Goal: Information Seeking & Learning: Learn about a topic

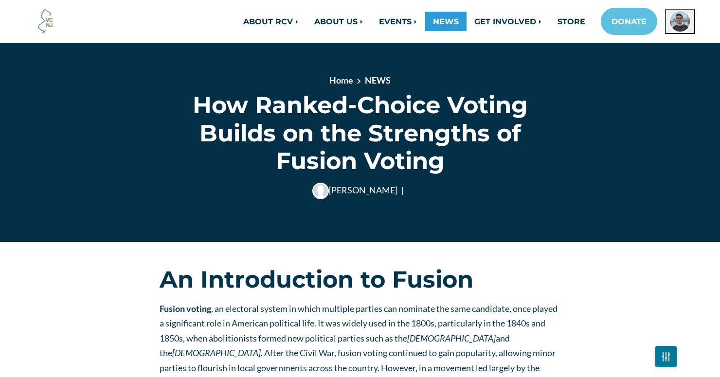
click at [432, 19] on link "NEWS" at bounding box center [445, 21] width 41 height 19
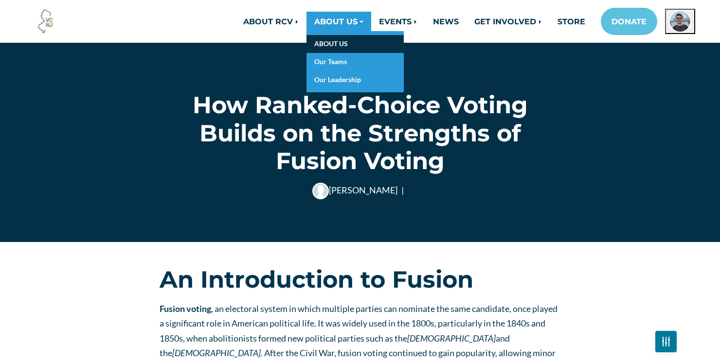
scroll to position [1889, 0]
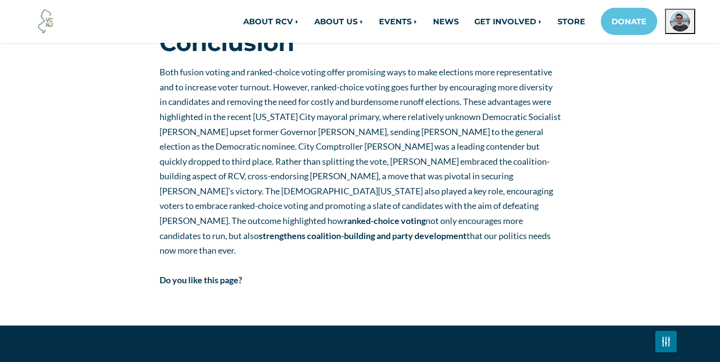
click at [289, 133] on span "Both fusion voting and ranked-choice voting offer promising ways to make electi…" at bounding box center [359, 161] width 401 height 189
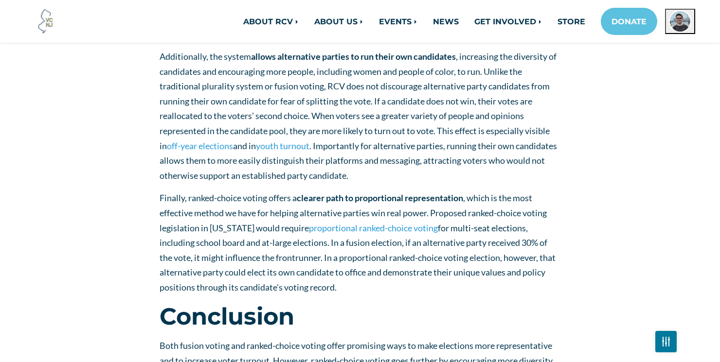
scroll to position [1620, 0]
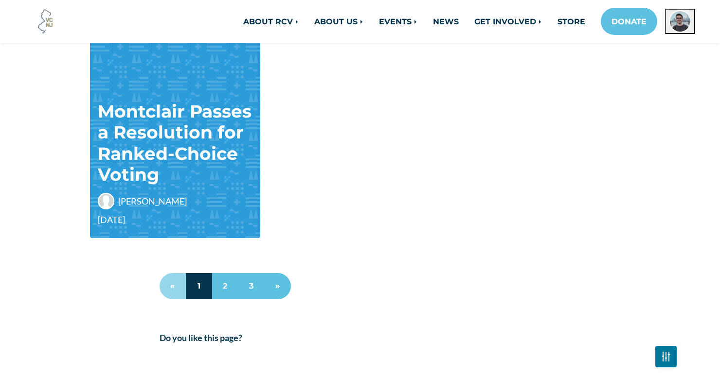
scroll to position [888, 0]
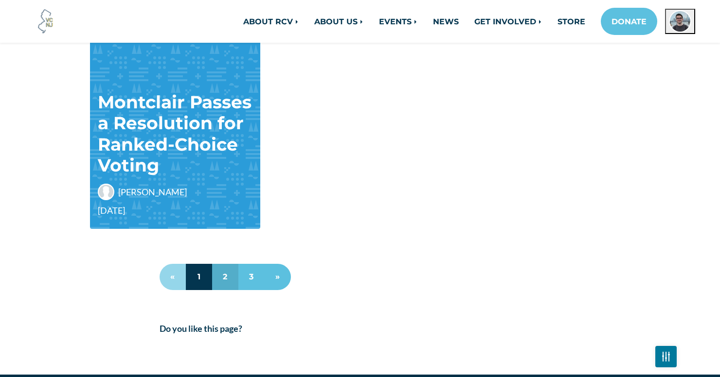
click at [219, 278] on link "2" at bounding box center [225, 277] width 26 height 26
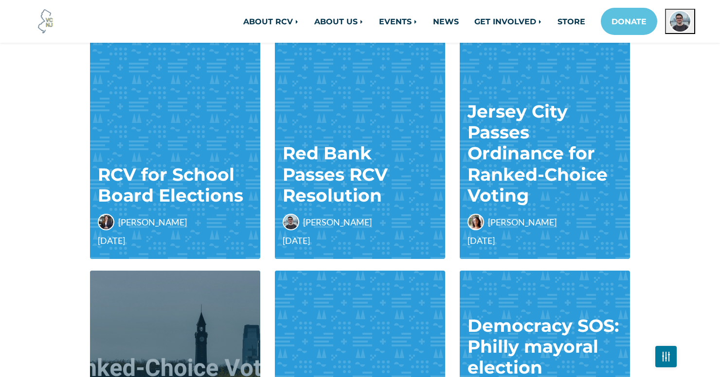
scroll to position [388, 0]
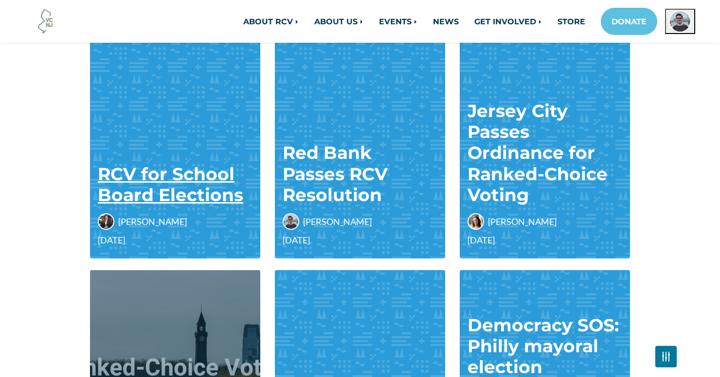
click at [177, 194] on link "RCV for School Board Elections" at bounding box center [170, 184] width 145 height 42
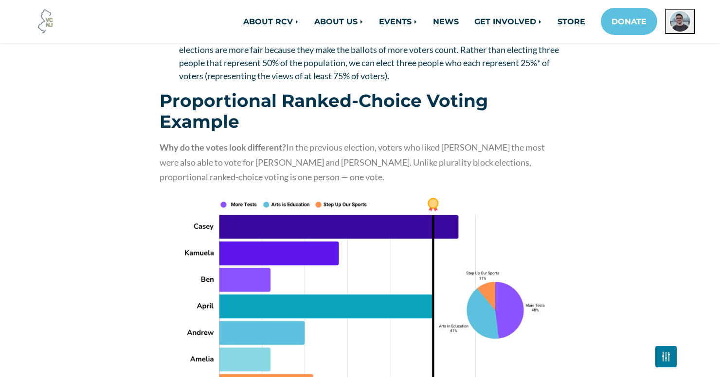
scroll to position [1448, 0]
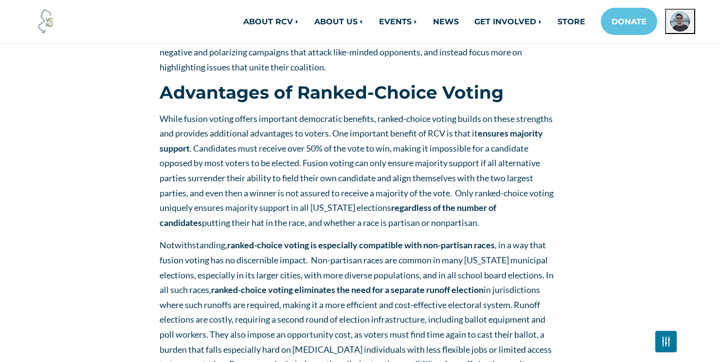
scroll to position [1306, 0]
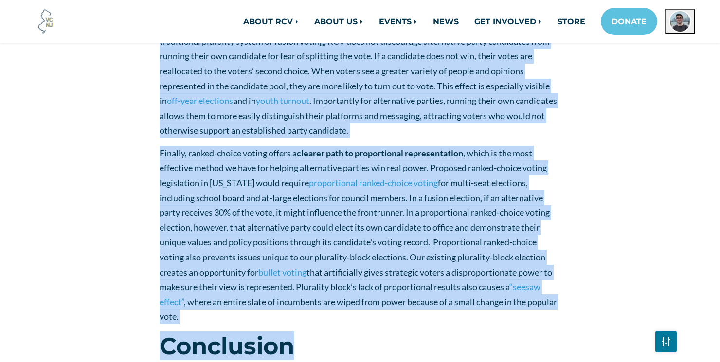
scroll to position [1759, 0]
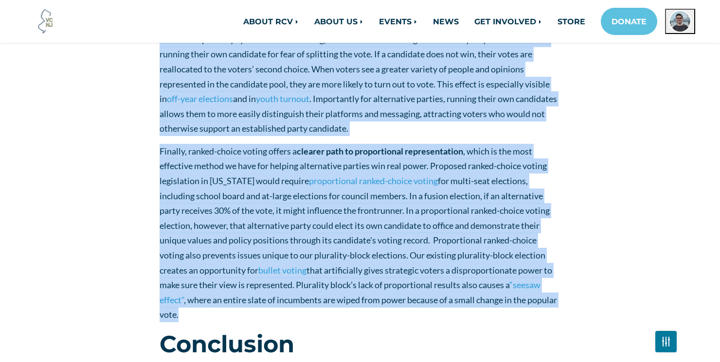
drag, startPoint x: 153, startPoint y: 108, endPoint x: 347, endPoint y: 283, distance: 261.3
copy div "While fusion voting offers important democratic benefits, ranked-choice voting …"
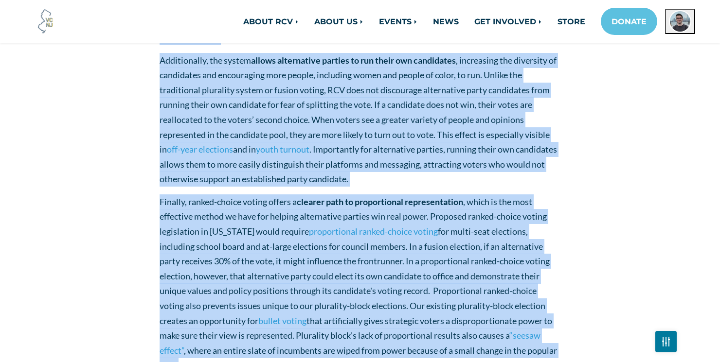
scroll to position [1670, 0]
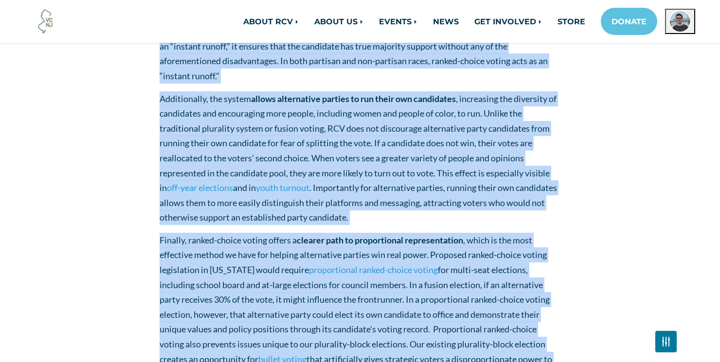
click at [194, 117] on span "Additionally, the system allows alternative parties to run their own candidates…" at bounding box center [357, 143] width 397 height 100
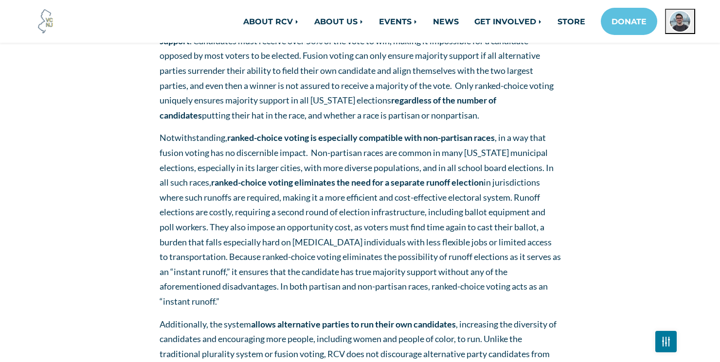
scroll to position [1439, 0]
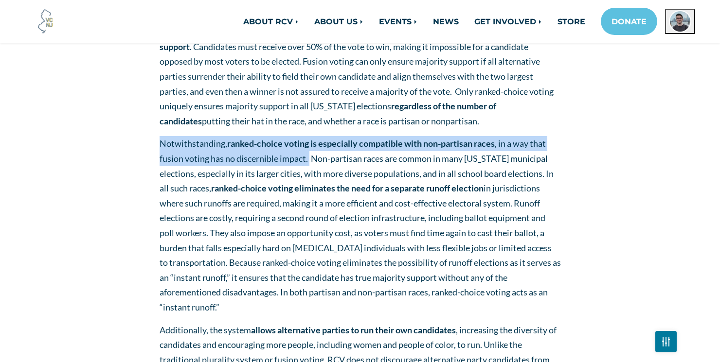
drag, startPoint x: 158, startPoint y: 121, endPoint x: 310, endPoint y: 140, distance: 153.4
copy span "Notwithstanding, ranked-choice voting is especially compatible with non-partisa…"
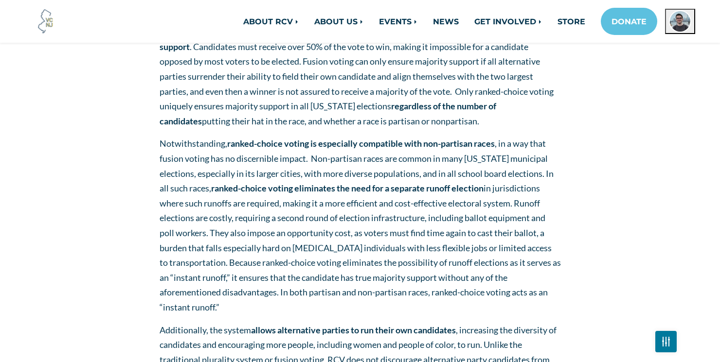
click at [276, 155] on span "Notwithstanding, ranked-choice voting is especially compatible with non-partisa…" at bounding box center [359, 225] width 401 height 175
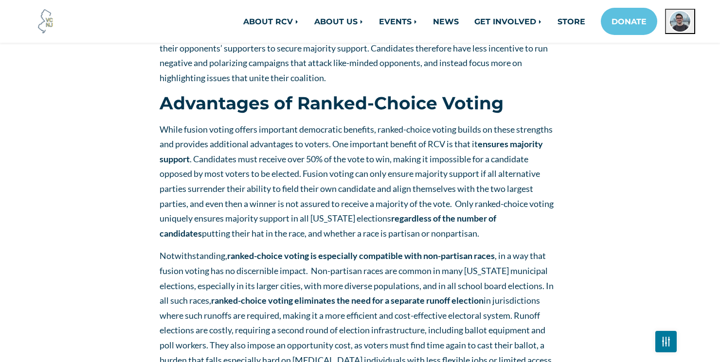
scroll to position [1276, 0]
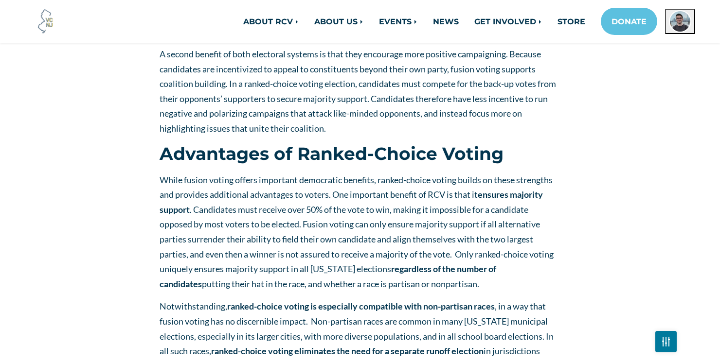
click at [413, 94] on span "A second benefit of both electoral systems is that they encourage more positive…" at bounding box center [357, 91] width 396 height 85
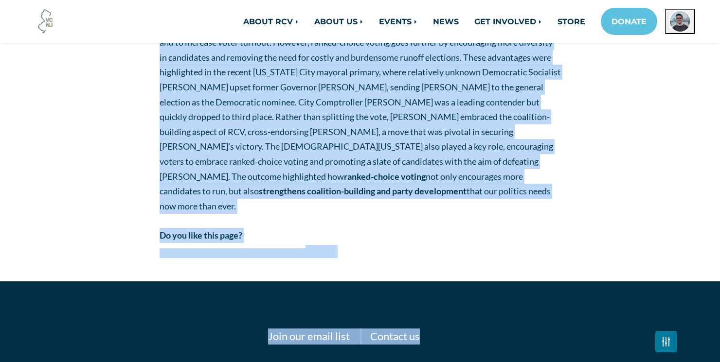
scroll to position [2219, 0]
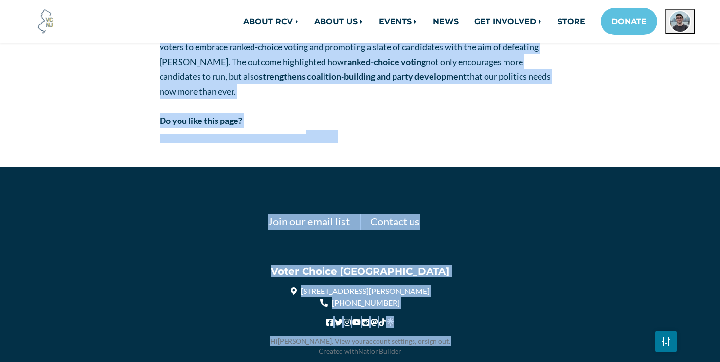
drag, startPoint x: 148, startPoint y: 277, endPoint x: 387, endPoint y: 44, distance: 333.2
copy div "An Introduction to Fusion Fusion voting , an electoral system in which multiple…"
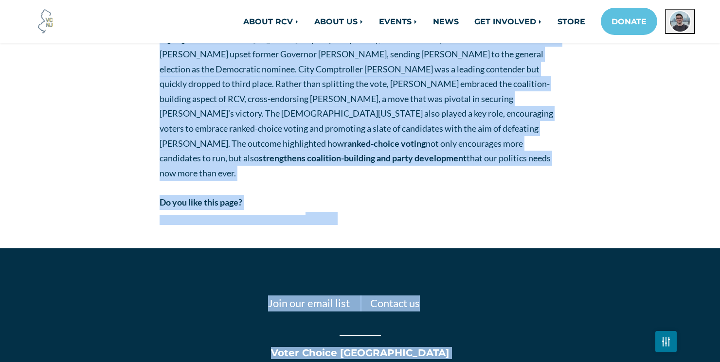
scroll to position [2120, 0]
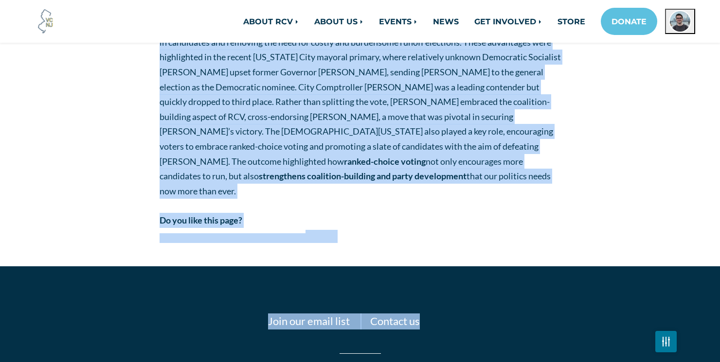
click at [446, 75] on p "Both fusion voting and ranked-choice voting offer promising ways to make electi…" at bounding box center [359, 102] width 401 height 194
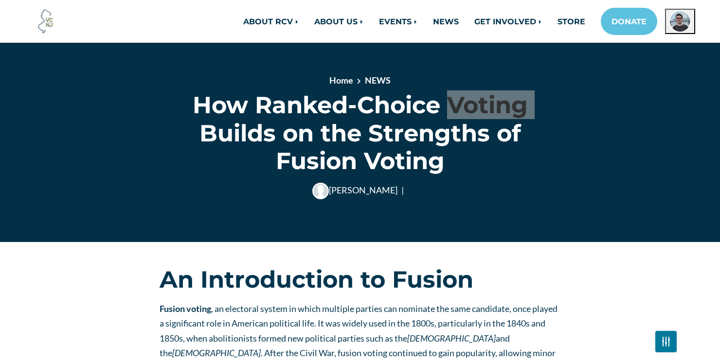
scroll to position [2057, 0]
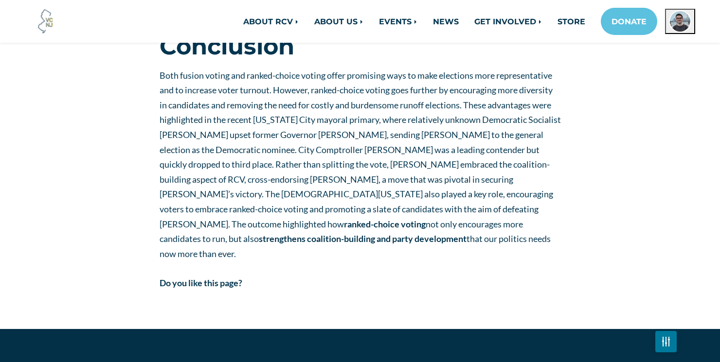
click at [353, 95] on p "Both fusion voting and ranked-choice voting offer promising ways to make electi…" at bounding box center [359, 165] width 401 height 194
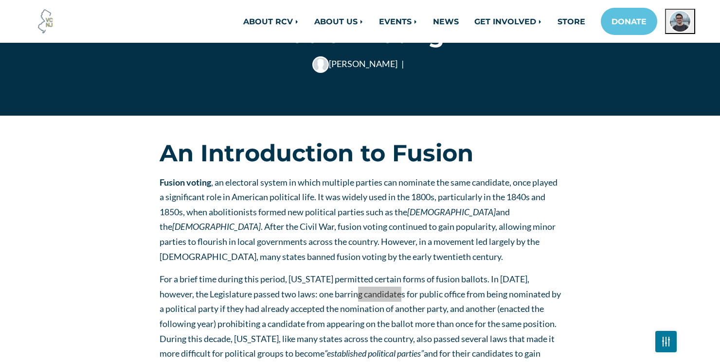
scroll to position [1349, 0]
